Goal: Information Seeking & Learning: Learn about a topic

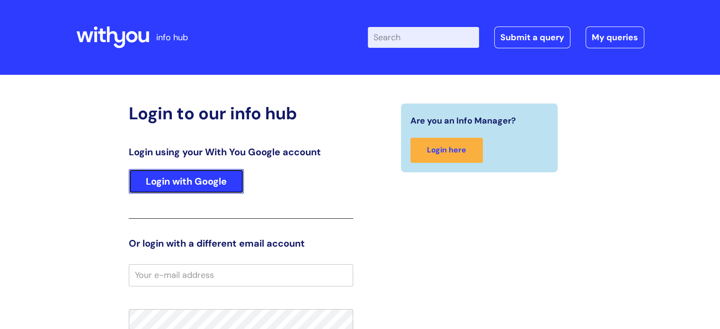
click at [188, 179] on link "Login with Google" at bounding box center [186, 181] width 115 height 25
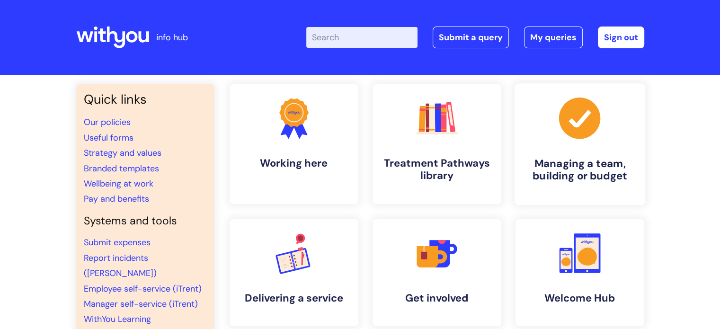
click at [573, 128] on icon at bounding box center [578, 117] width 41 height 41
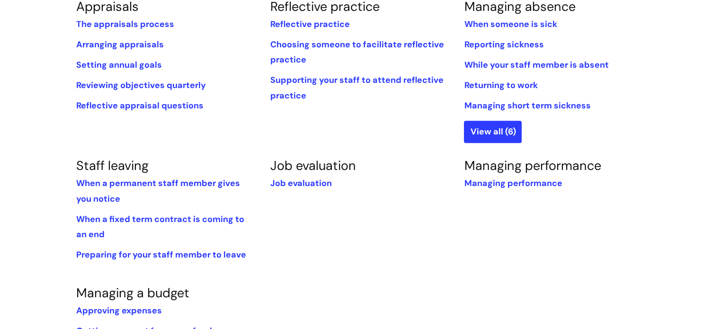
scroll to position [426, 0]
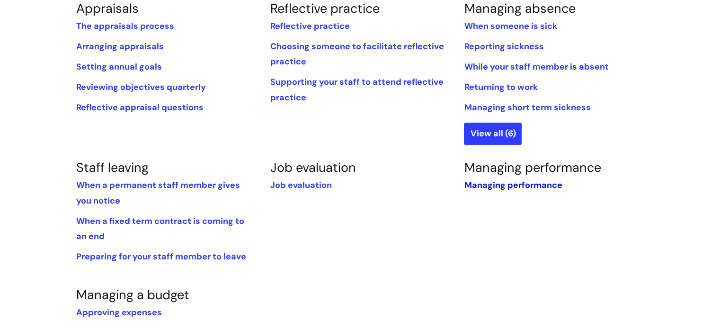
click at [487, 187] on link "Managing performance" at bounding box center [513, 184] width 98 height 11
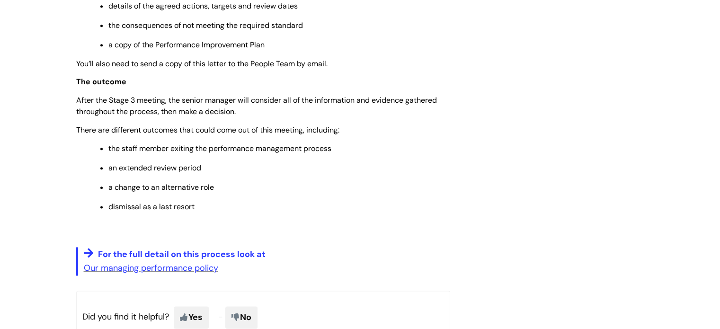
scroll to position [1183, 0]
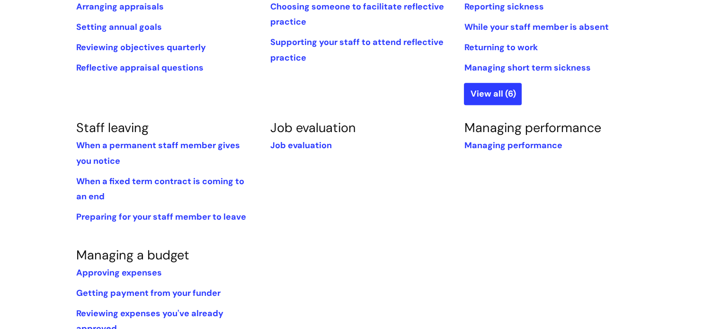
scroll to position [662, 0]
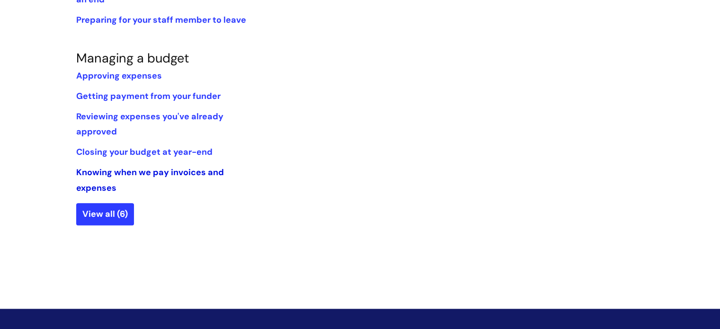
click at [197, 172] on link "Knowing when we pay invoices and expenses" at bounding box center [150, 180] width 148 height 26
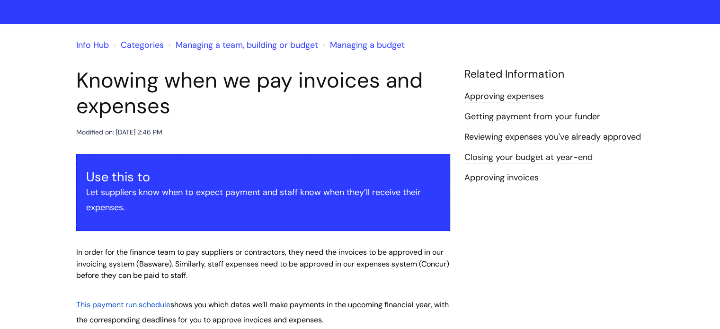
scroll to position [47, 0]
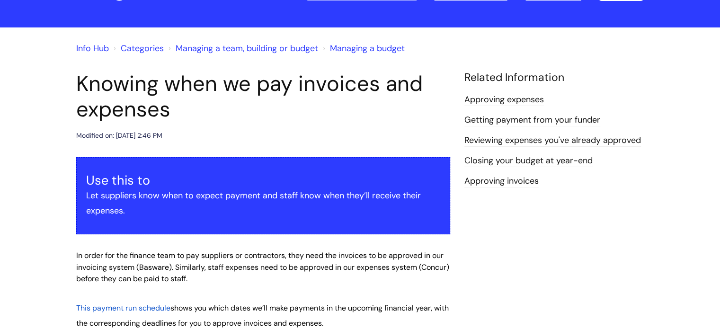
click at [140, 49] on link "Categories" at bounding box center [142, 48] width 43 height 11
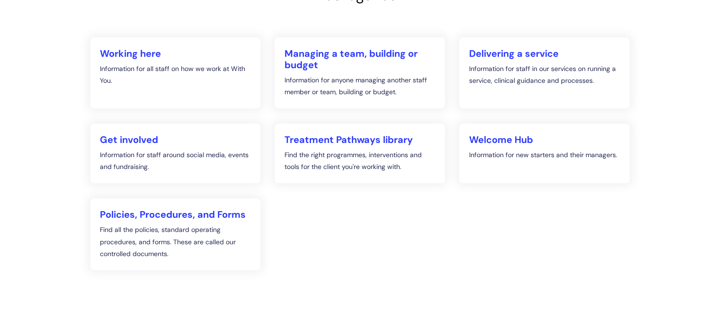
scroll to position [142, 0]
